Goal: Navigation & Orientation: Understand site structure

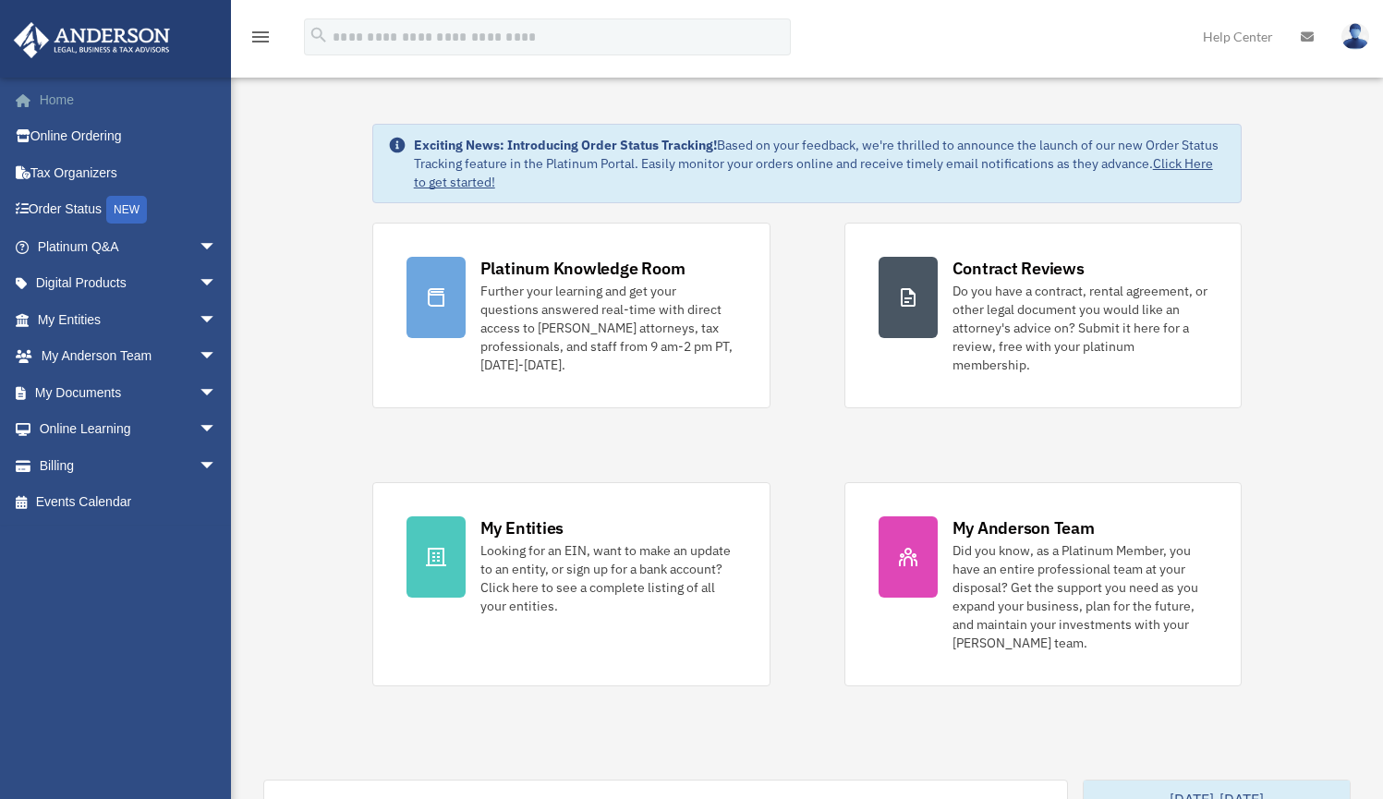
click at [55, 102] on link "Home" at bounding box center [129, 99] width 232 height 37
click at [96, 249] on link "Platinum Q&A arrow_drop_down" at bounding box center [129, 246] width 232 height 37
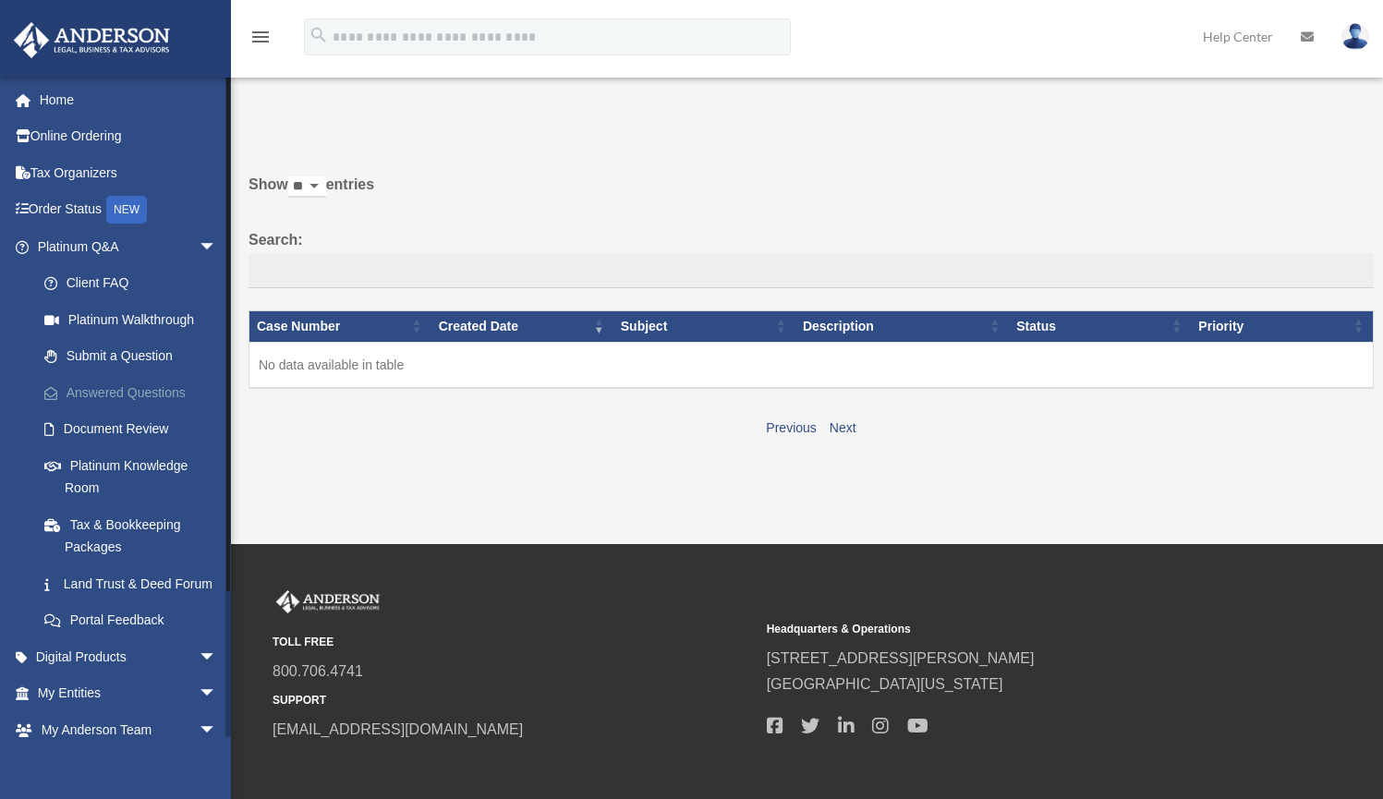
click at [143, 387] on link "Answered Questions" at bounding box center [135, 392] width 219 height 37
click at [152, 427] on link "Document Review" at bounding box center [135, 429] width 219 height 37
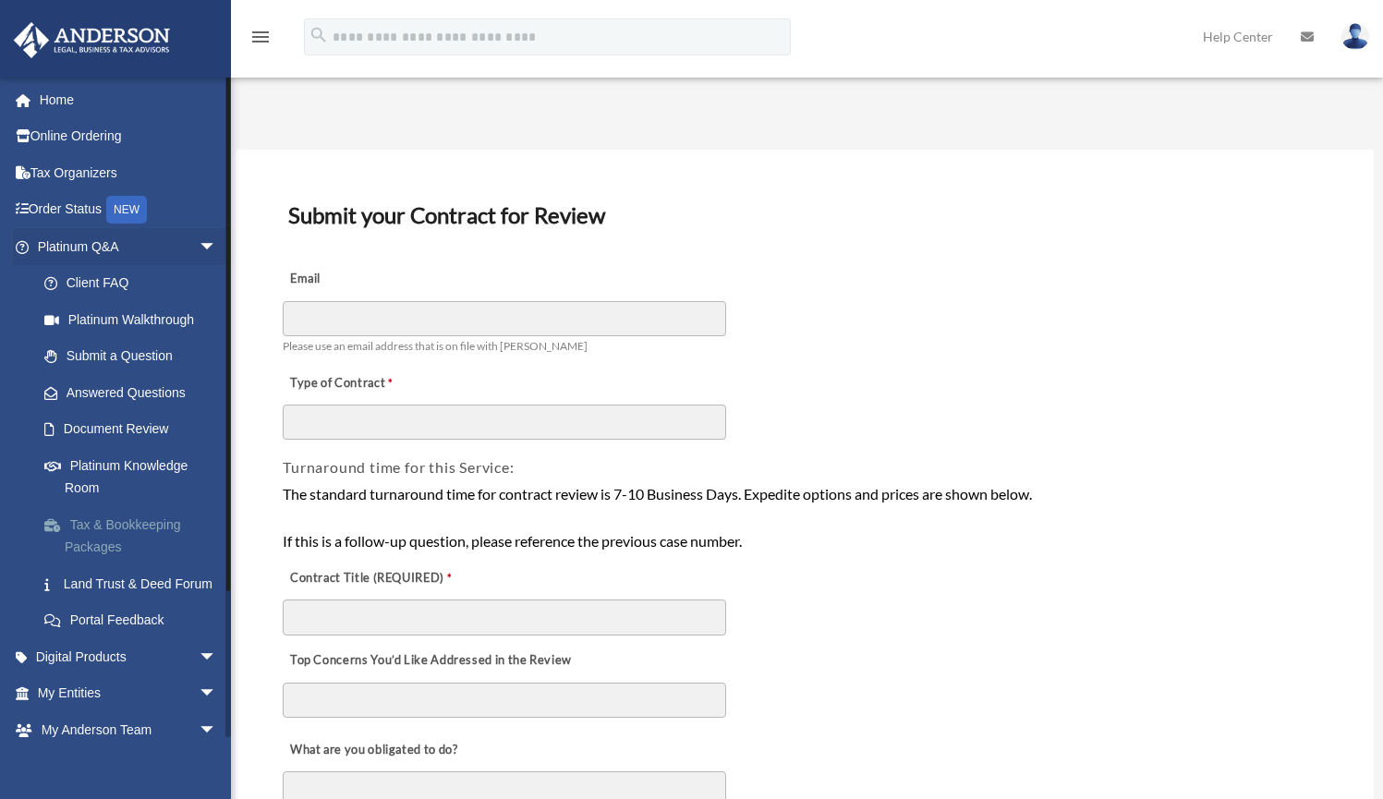
click at [148, 516] on link "Tax & Bookkeeping Packages" at bounding box center [135, 535] width 219 height 59
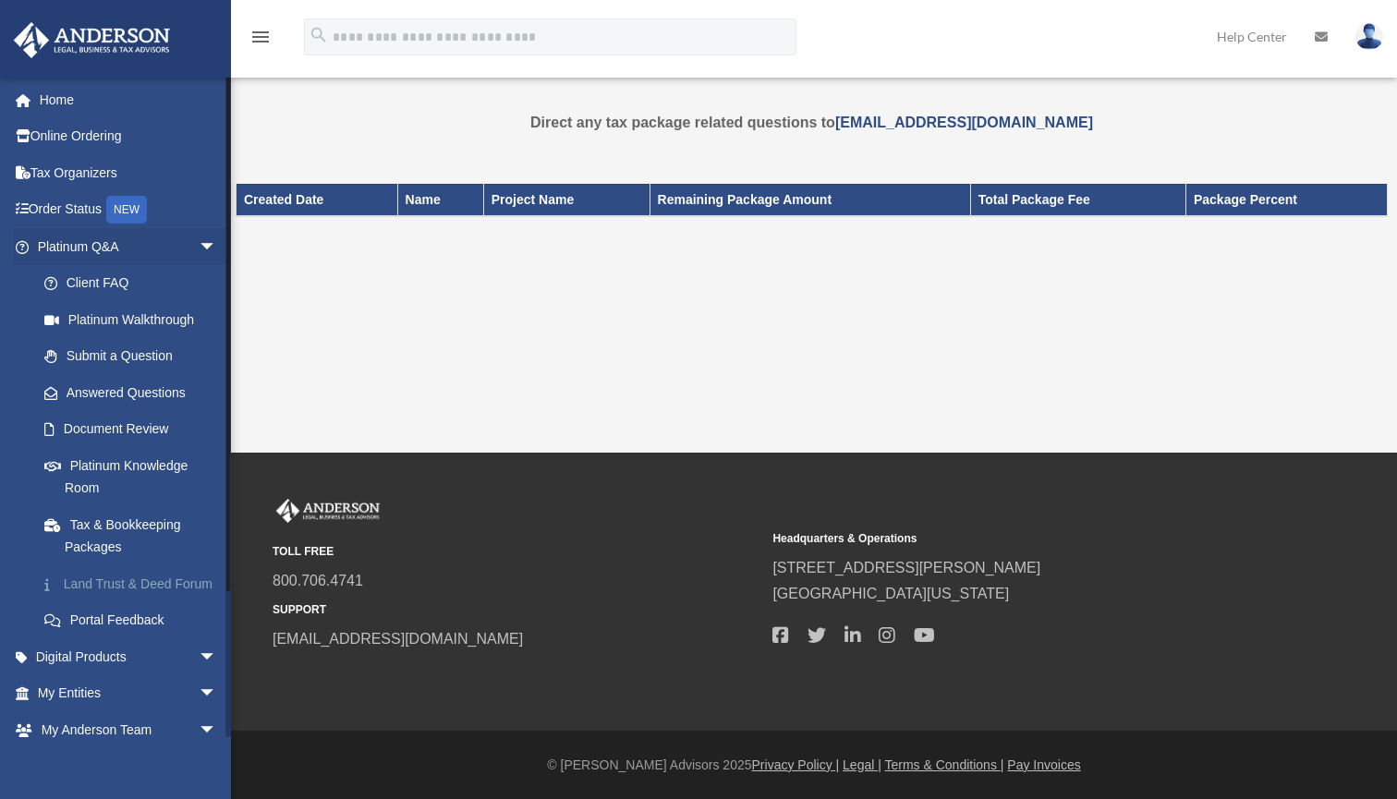
click at [134, 579] on link "Land Trust & Deed Forum" at bounding box center [135, 584] width 219 height 37
